Goal: Find contact information: Find contact information

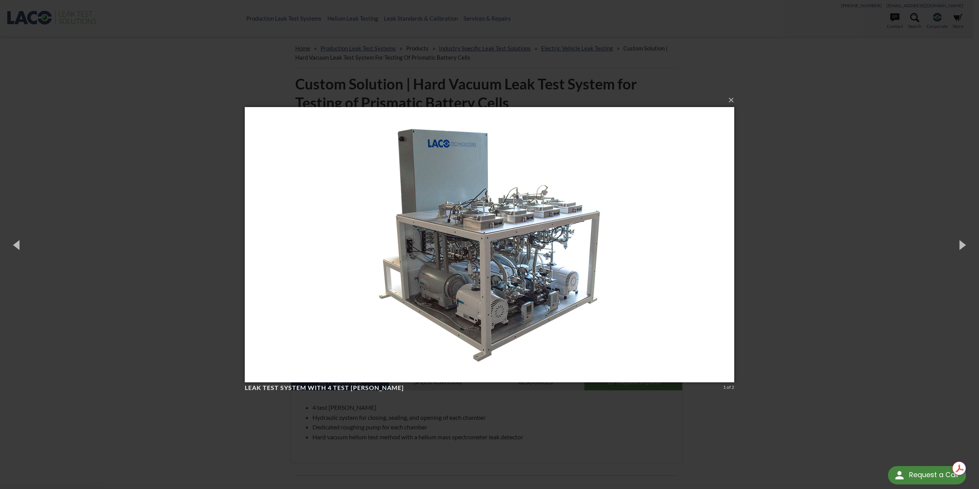
click at [182, 82] on div "× Leak Test System with 4 test chambers 1 of 2 Loading..." at bounding box center [489, 244] width 979 height 489
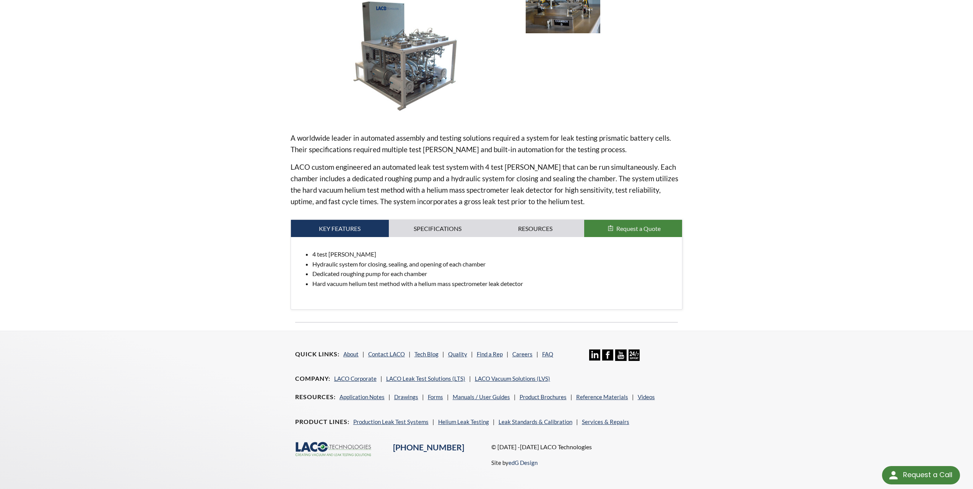
scroll to position [172, 0]
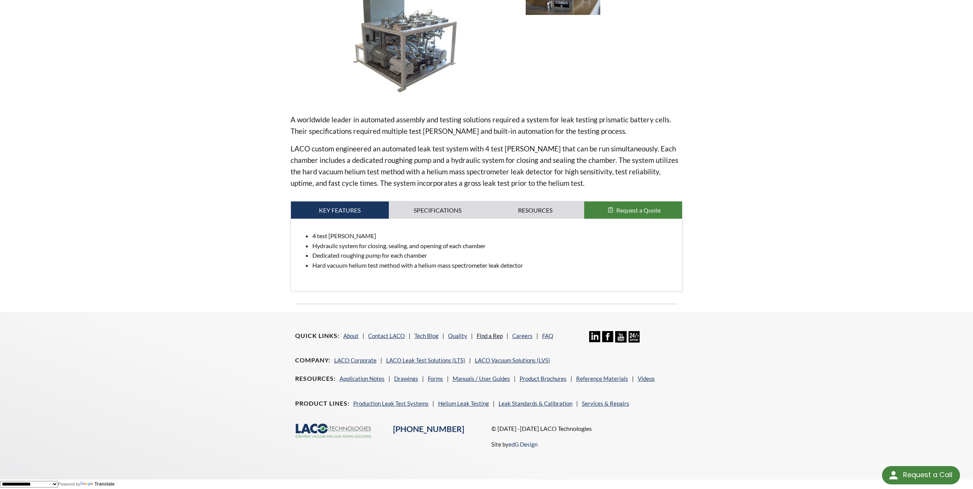
click at [485, 336] on link "Find a Rep" at bounding box center [490, 335] width 26 height 7
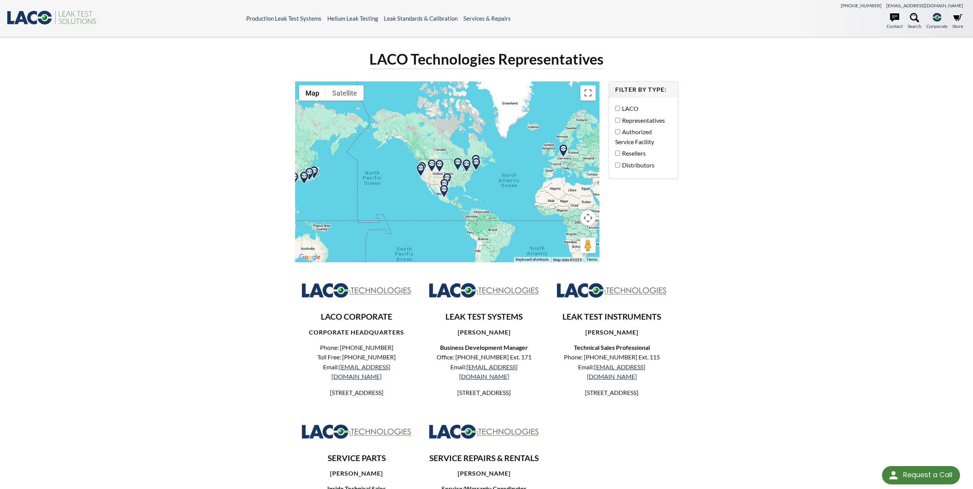
click at [446, 188] on img at bounding box center [443, 191] width 13 height 13
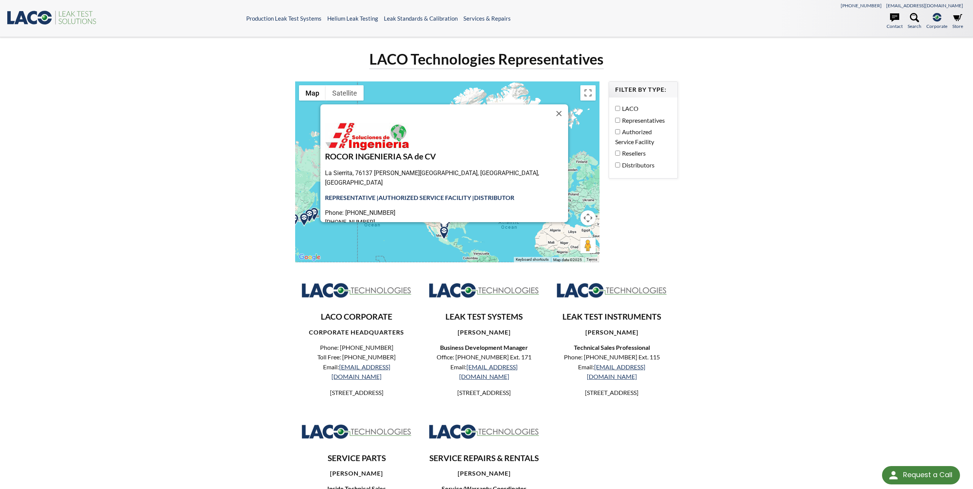
click at [560, 195] on img at bounding box center [563, 192] width 13 height 13
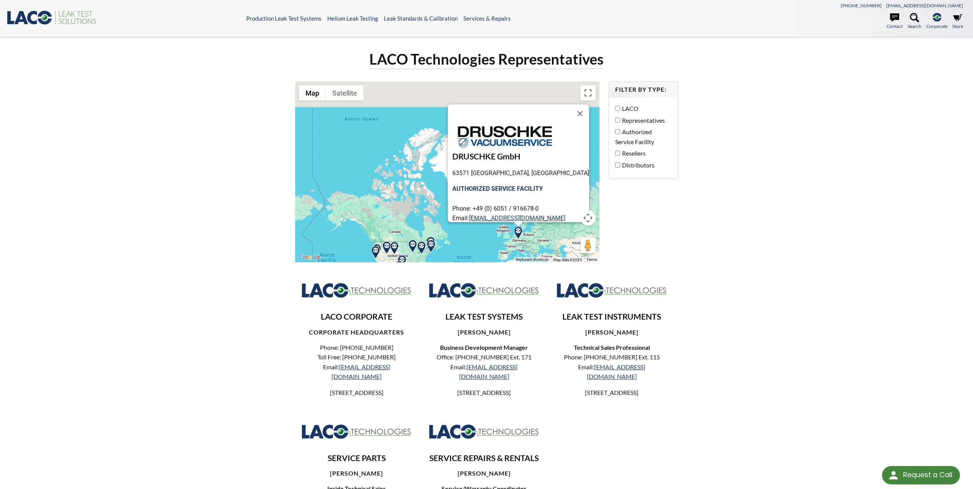
click at [375, 250] on img at bounding box center [375, 252] width 13 height 13
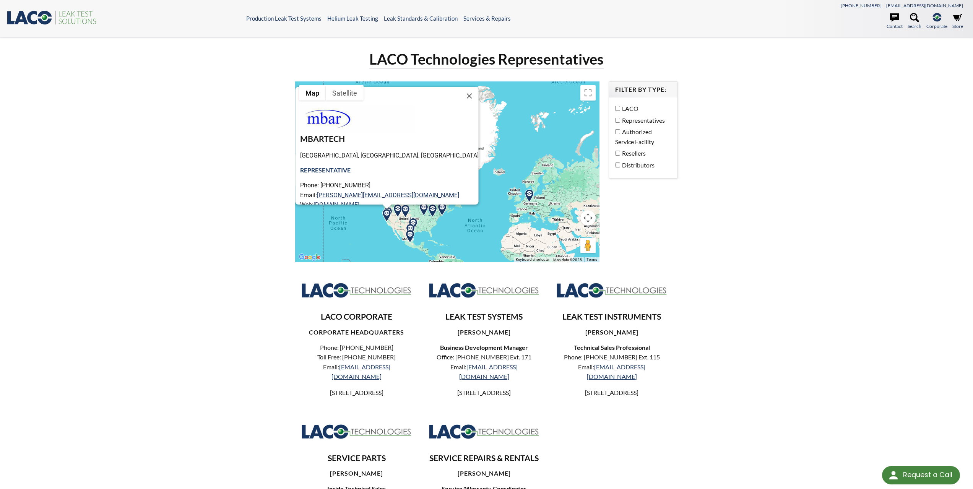
drag, startPoint x: 487, startPoint y: 240, endPoint x: 474, endPoint y: 225, distance: 19.6
click at [492, 221] on div "[GEOGRAPHIC_DATA], [GEOGRAPHIC_DATA] REPRESENTATIVE Phone: [PHONE_NUMBER] Email…" at bounding box center [447, 171] width 304 height 181
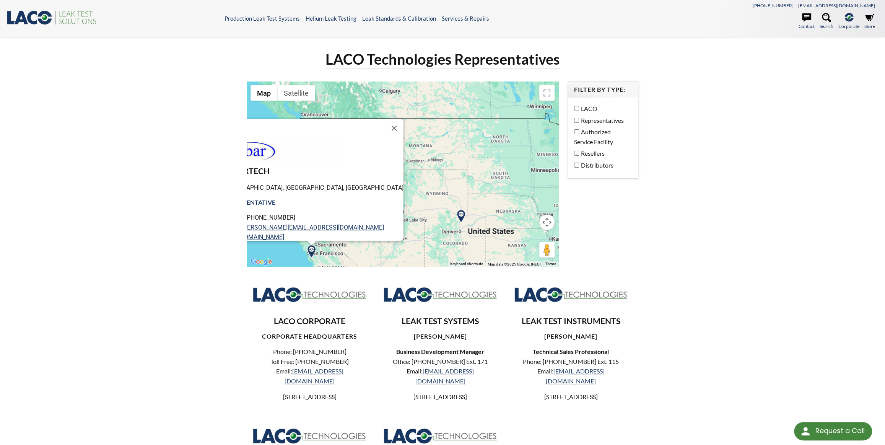
click at [323, 247] on div "[GEOGRAPHIC_DATA], [GEOGRAPHIC_DATA] REPRESENTATIVE Phone: [PHONE_NUMBER] Email…" at bounding box center [403, 173] width 312 height 185
click at [385, 128] on button "Close" at bounding box center [394, 128] width 18 height 18
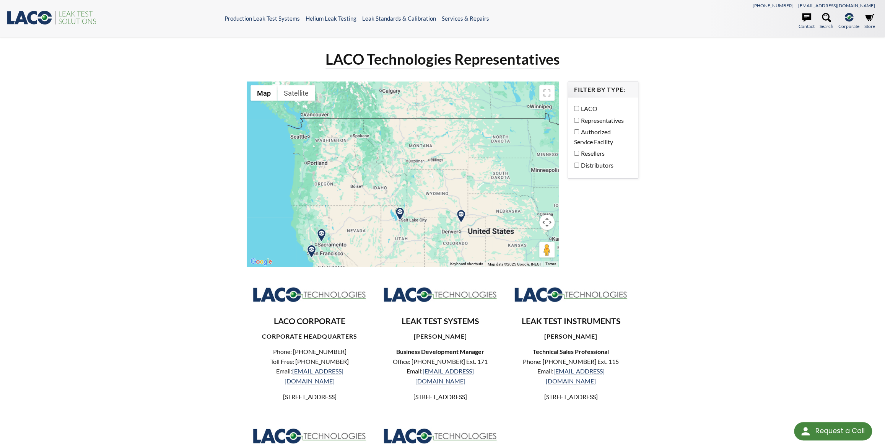
click at [324, 236] on img at bounding box center [321, 235] width 13 height 13
